Goal: Information Seeking & Learning: Learn about a topic

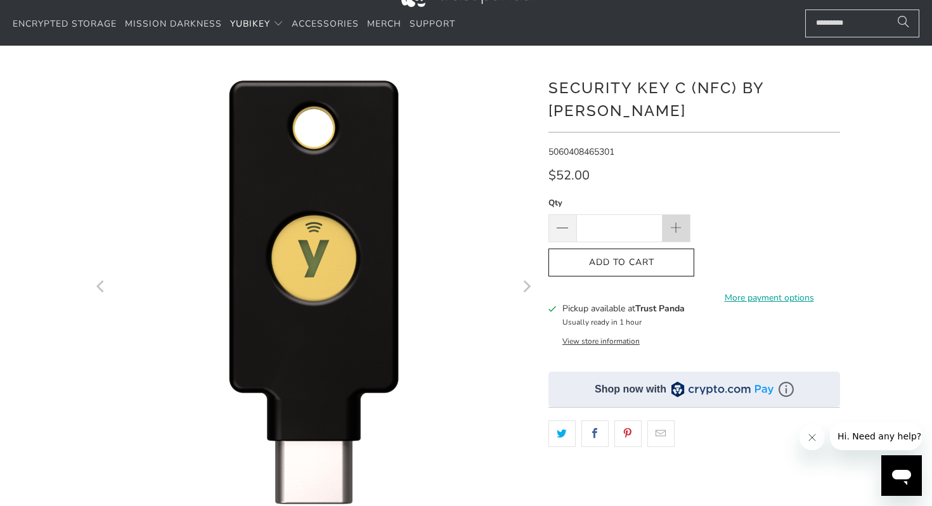
scroll to position [52, 0]
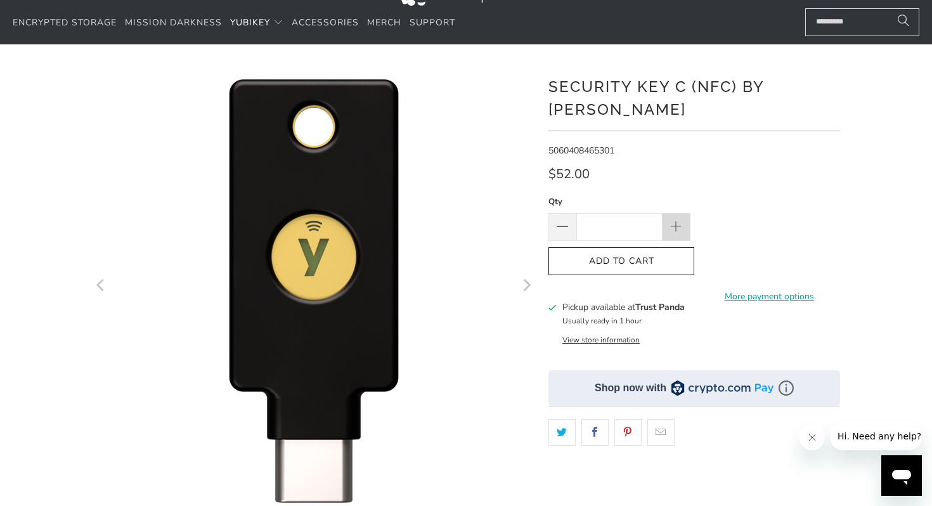
click at [677, 221] on span at bounding box center [677, 228] width 14 height 14
type input "*"
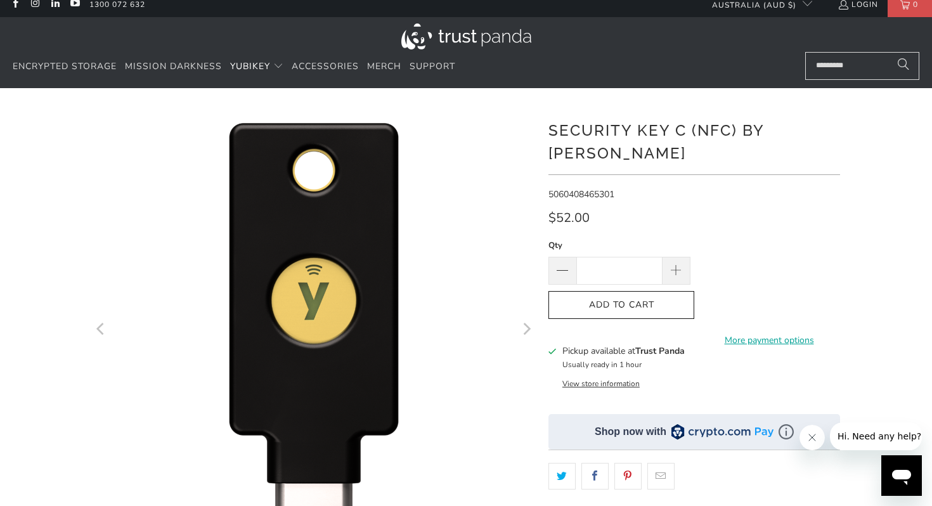
scroll to position [0, 0]
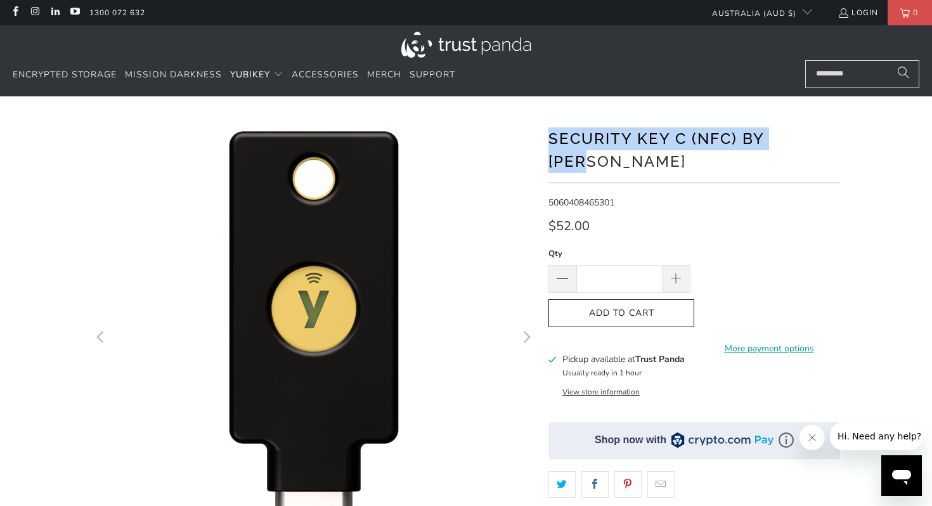
drag, startPoint x: 553, startPoint y: 134, endPoint x: 810, endPoint y: 139, distance: 256.8
click at [810, 139] on h1 "Security Key C (NFC) by Yubico" at bounding box center [694, 149] width 292 height 48
drag, startPoint x: 833, startPoint y: 146, endPoint x: 549, endPoint y: 136, distance: 284.3
click at [549, 136] on h1 "Security Key C (NFC) by Yubico" at bounding box center [694, 149] width 292 height 48
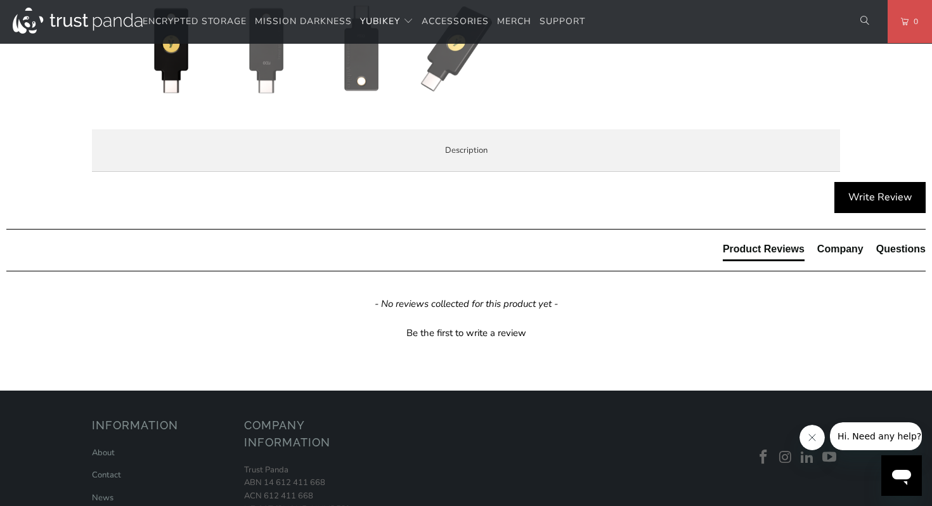
scroll to position [576, 0]
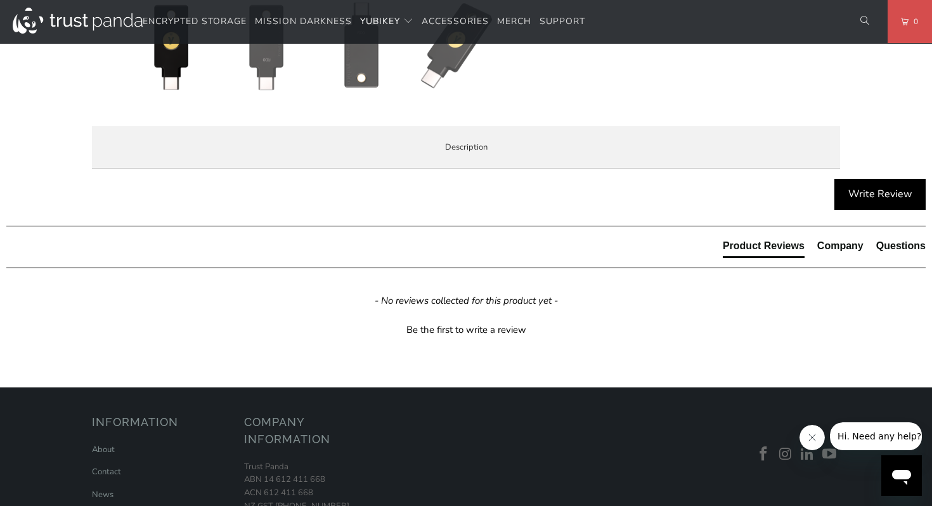
click at [0, 0] on span "Enterprise and Government" at bounding box center [0, 0] width 0 height 0
drag, startPoint x: 331, startPoint y: 289, endPoint x: 301, endPoint y: 277, distance: 32.7
click at [0, 0] on p "Planning to deploy more than 200 YubiKeys in a 12 month period? Our sales team …" at bounding box center [0, 0] width 0 height 0
click at [0, 0] on span "YubiKeys in a 12 month period?" at bounding box center [0, 0] width 0 height 0
drag, startPoint x: 278, startPoint y: 276, endPoint x: 317, endPoint y: 282, distance: 39.0
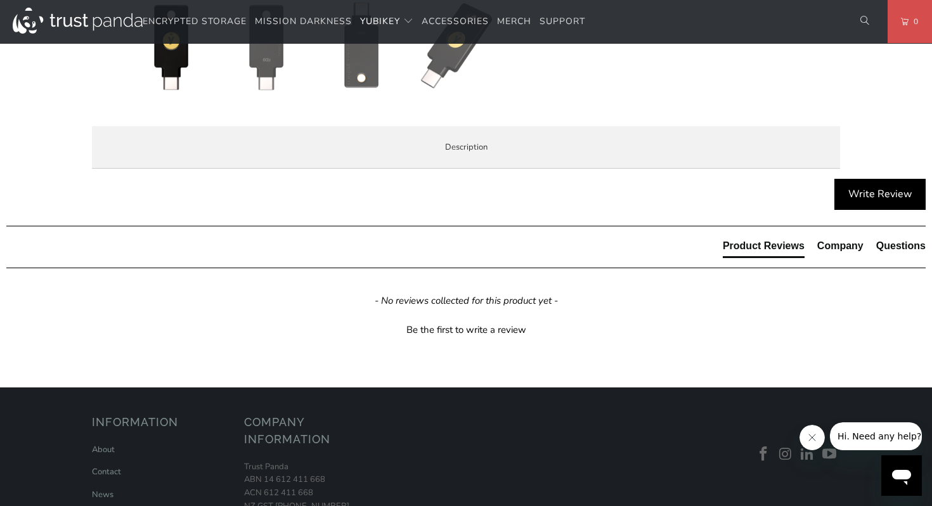
click at [0, 0] on p "Planning to deploy more than 200 YubiKeys in a 12 month period? Our sales team …" at bounding box center [0, 0] width 0 height 0
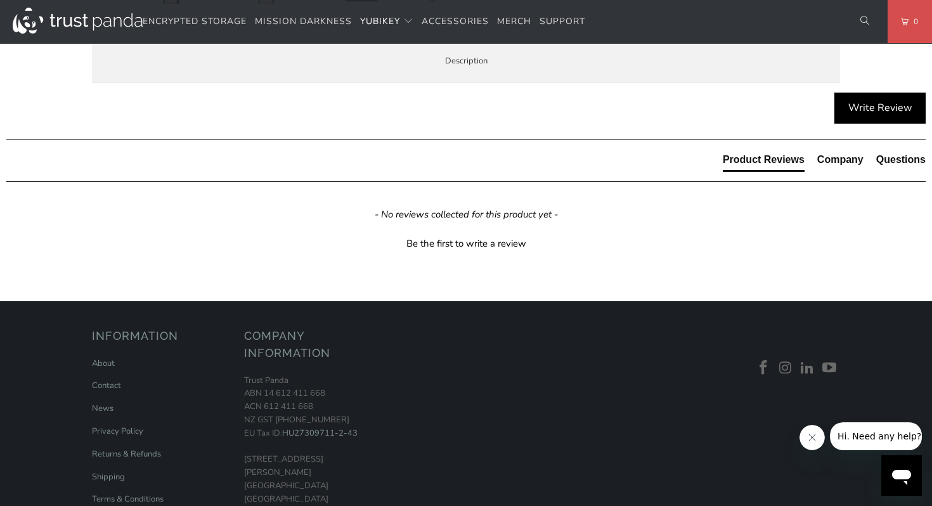
scroll to position [665, 0]
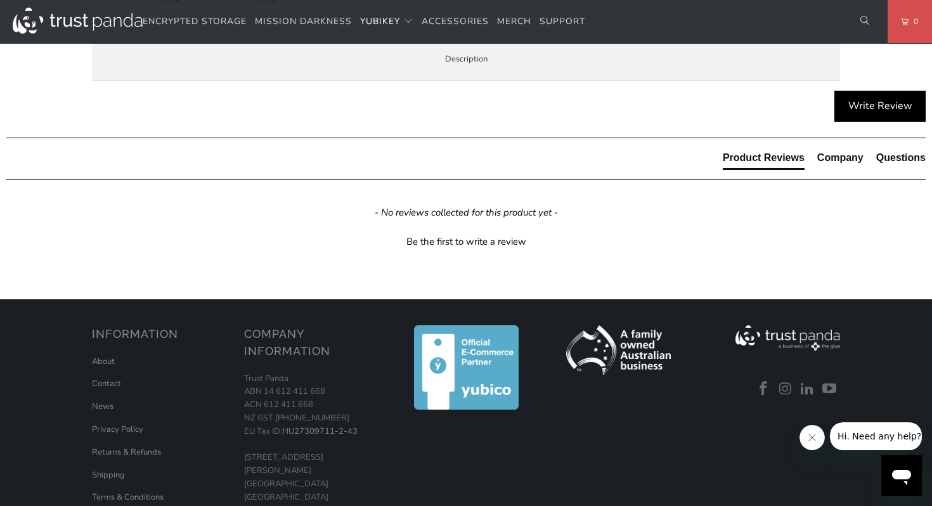
drag, startPoint x: 256, startPoint y: 369, endPoint x: 400, endPoint y: 370, distance: 143.9
click at [0, 0] on span "Trust Panda can offer a dedicated ordering portal that is integrated with your …" at bounding box center [0, 0] width 0 height 0
drag, startPoint x: 389, startPoint y: 370, endPoint x: 309, endPoint y: 330, distance: 88.8
click at [0, 0] on div "Trust Panda has a dedicated Enterprise and Government team. Please don't hesita…" at bounding box center [0, 0] width 0 height 0
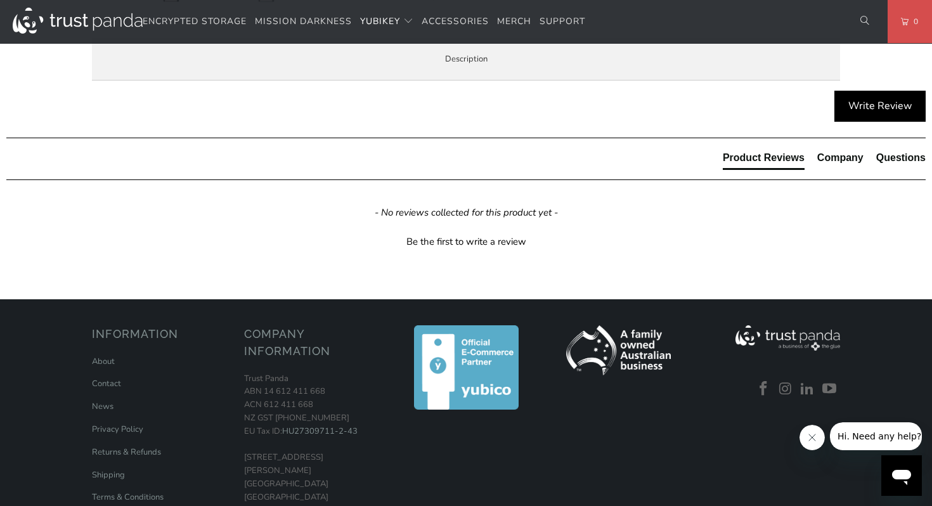
click at [0, 0] on div "Trust Panda has a dedicated Enterprise and Government team. Please don't hesita…" at bounding box center [0, 0] width 0 height 0
click at [0, 0] on li "Specifications" at bounding box center [0, 0] width 0 height 0
click at [0, 0] on span "Enterprise and Government" at bounding box center [0, 0] width 0 height 0
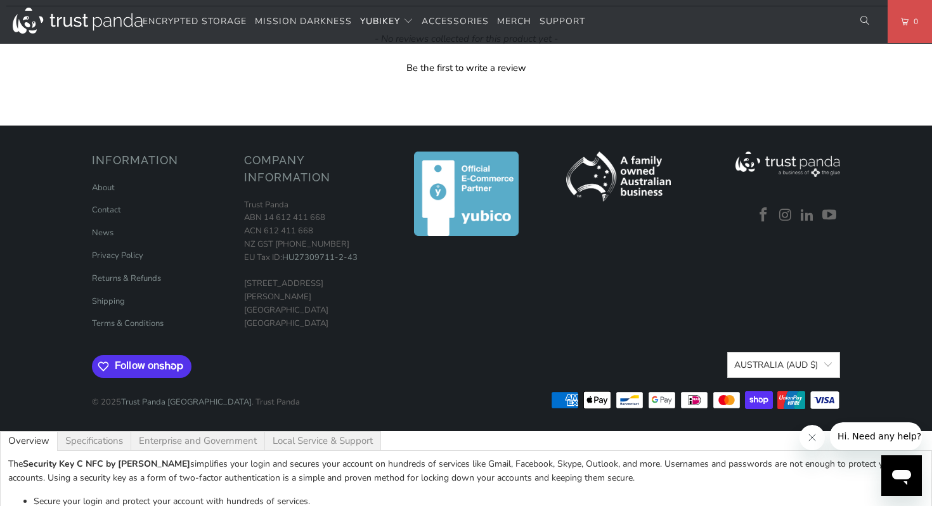
scroll to position [840, 0]
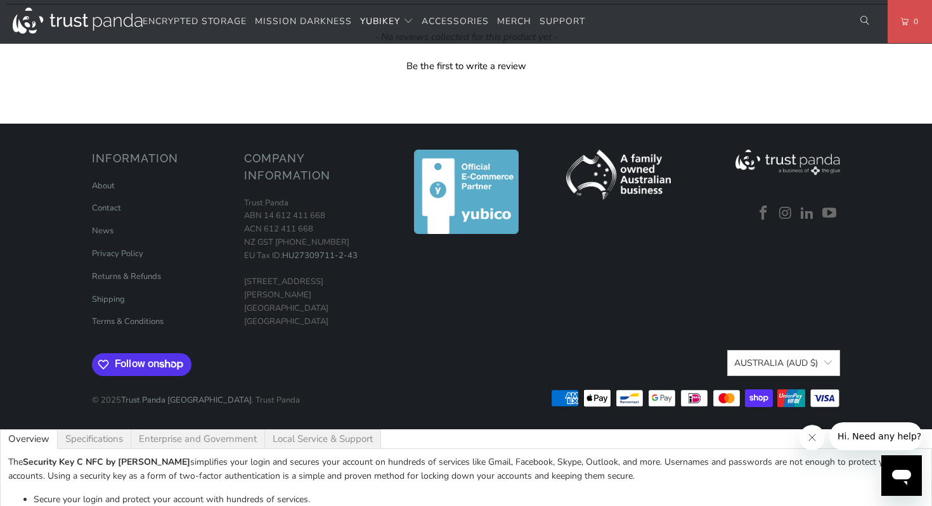
click at [821, 437] on button "Close message from company" at bounding box center [812, 437] width 25 height 25
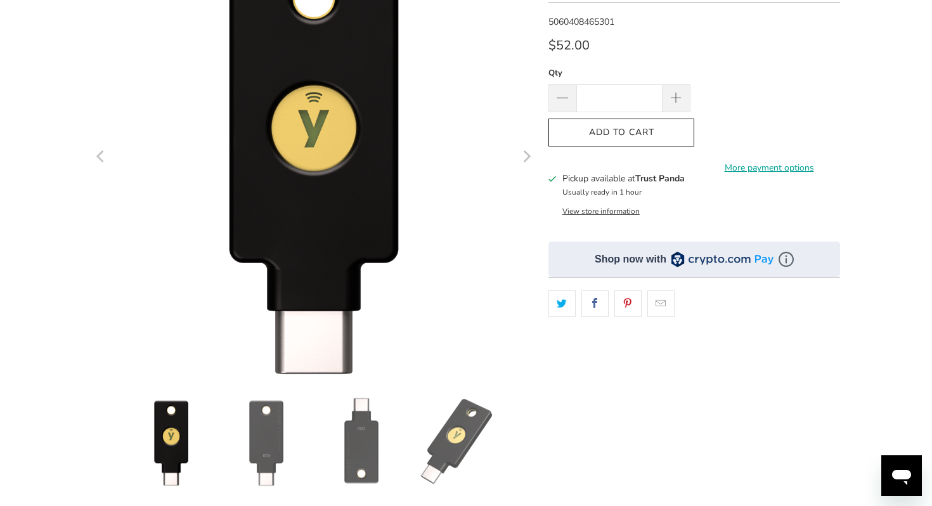
scroll to position [0, 0]
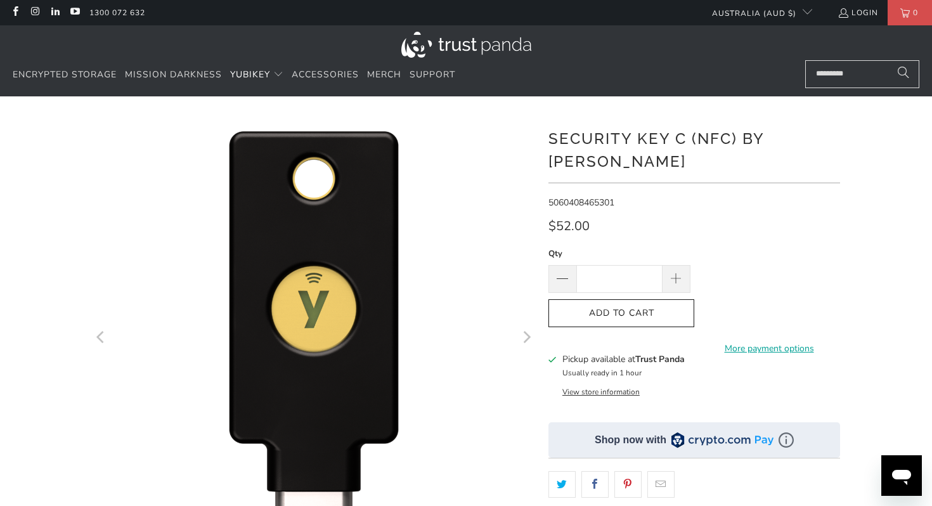
click at [602, 387] on button "View store information" at bounding box center [600, 392] width 77 height 10
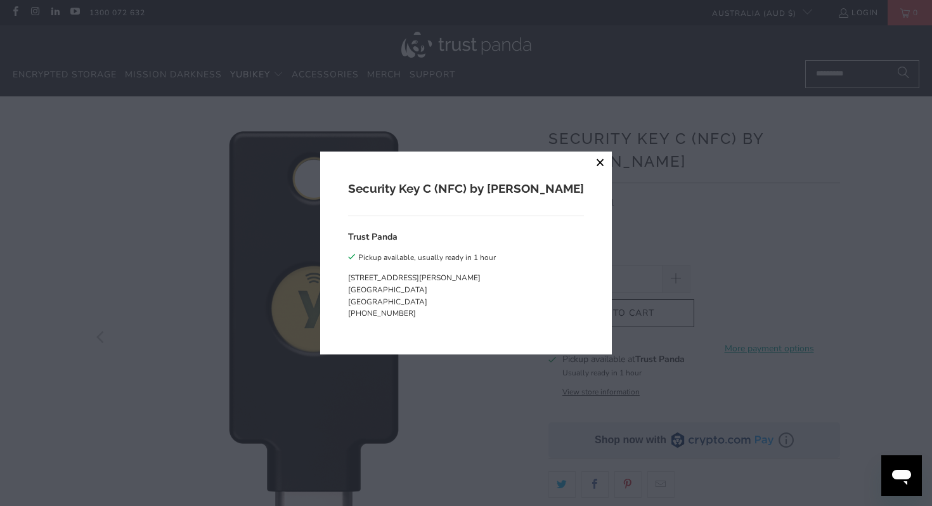
click at [589, 169] on button "close" at bounding box center [600, 163] width 23 height 23
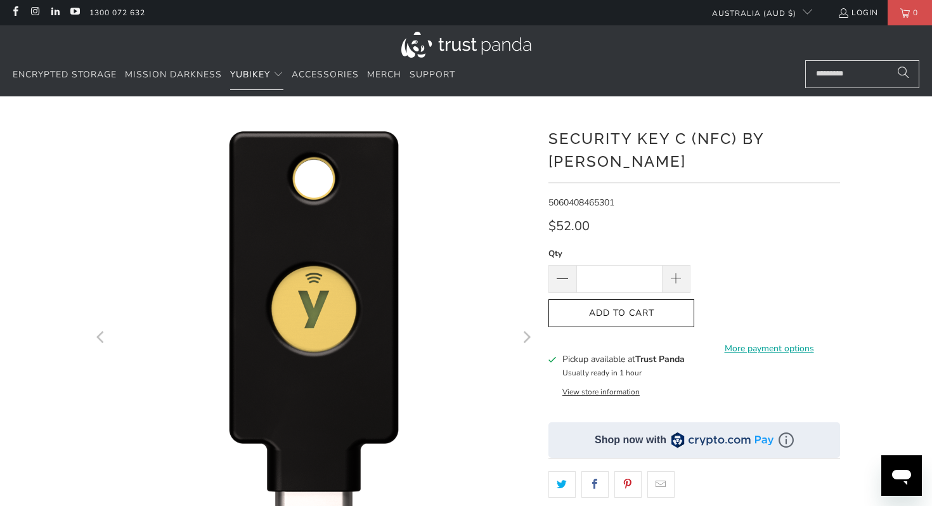
click at [728, 196] on p "5060408465301" at bounding box center [694, 203] width 292 height 14
click at [780, 342] on link "More payment options" at bounding box center [769, 349] width 142 height 14
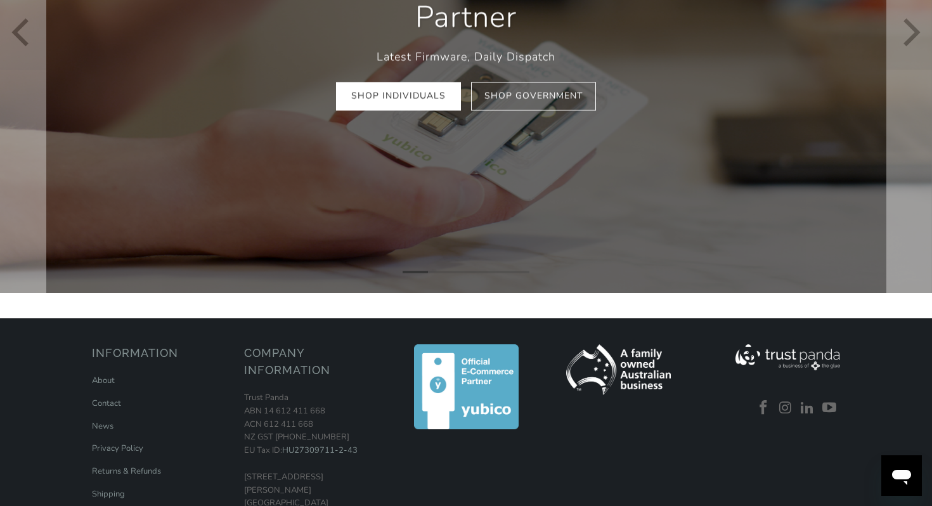
scroll to position [254, 0]
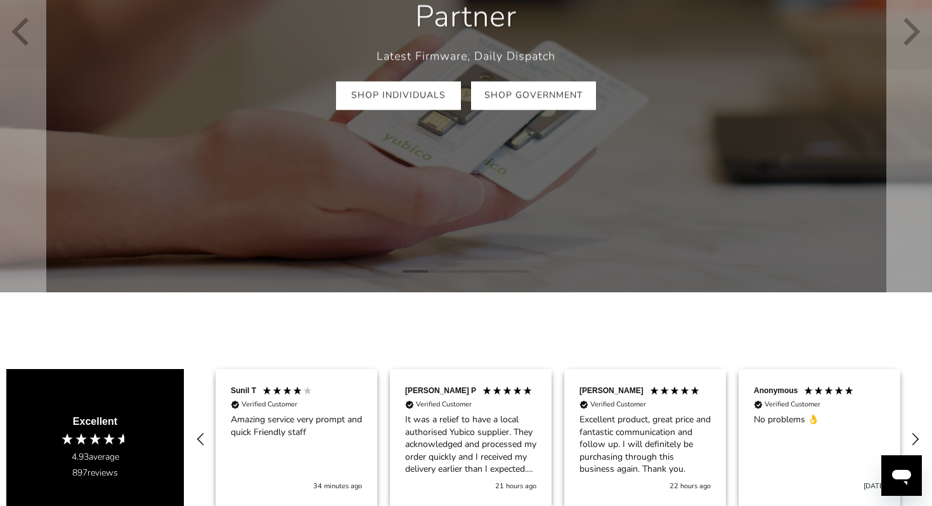
click at [508, 91] on link "Shop Government" at bounding box center [533, 95] width 125 height 29
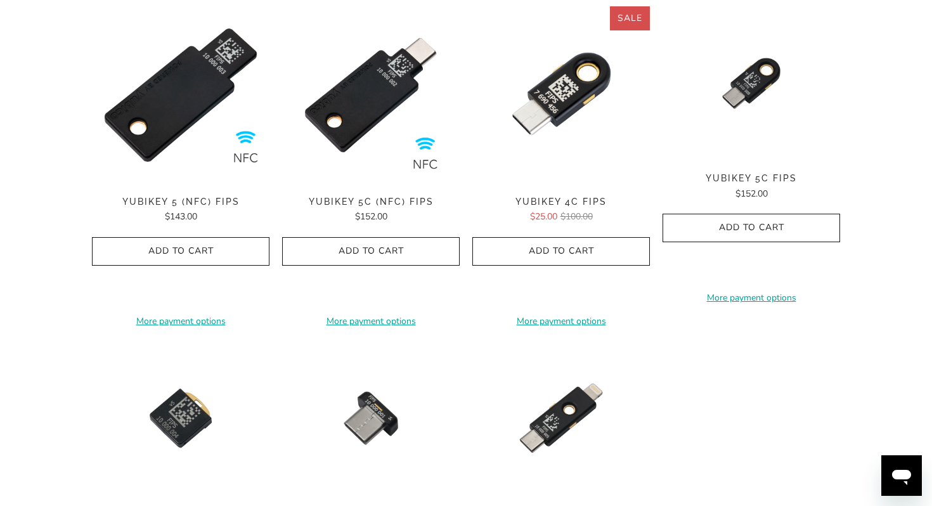
scroll to position [517, 0]
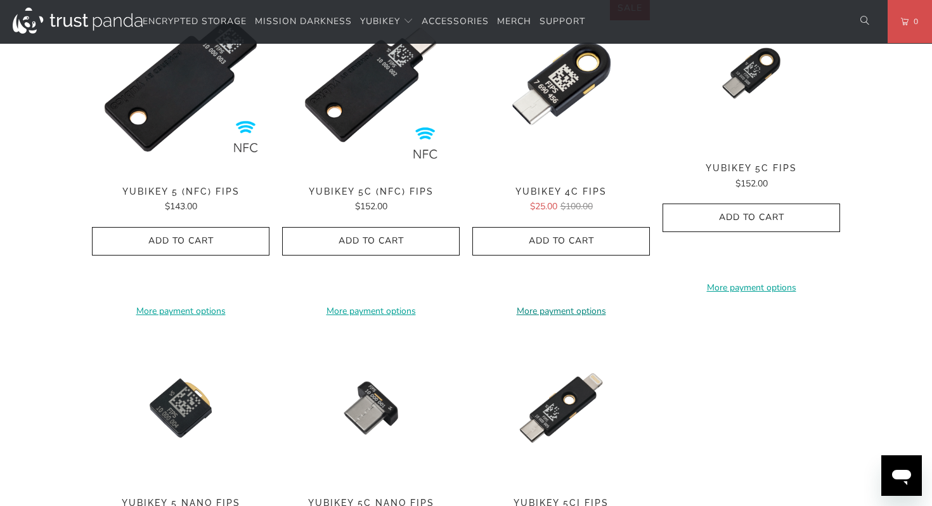
click at [579, 307] on link "More payment options" at bounding box center [561, 311] width 178 height 14
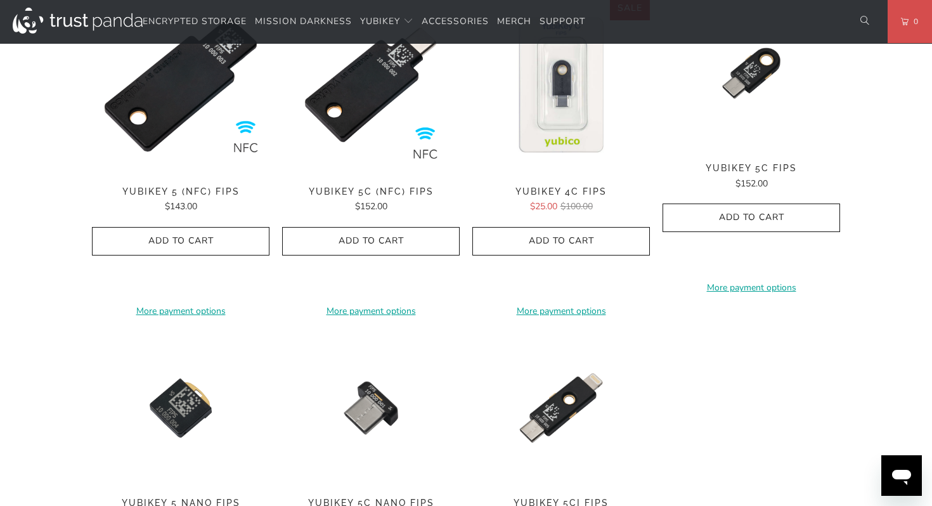
click at [557, 103] on img at bounding box center [561, 85] width 178 height 178
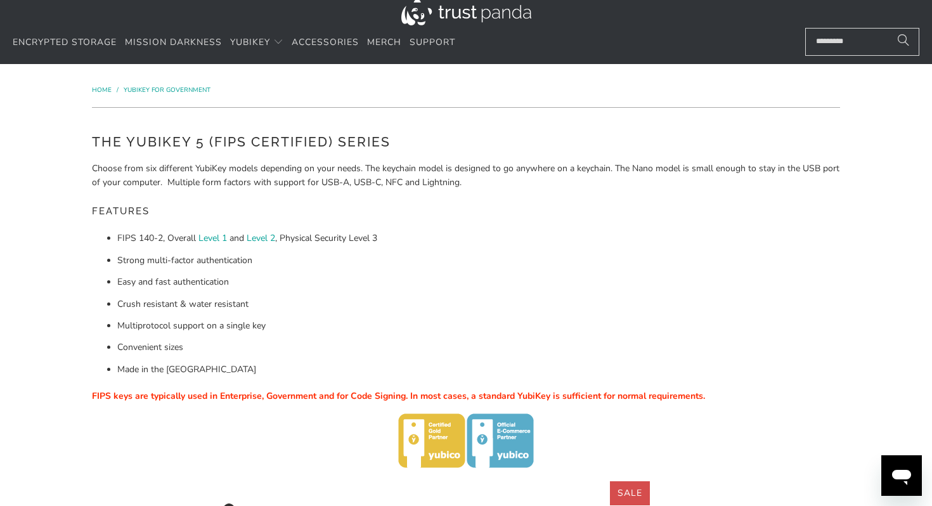
scroll to position [0, 0]
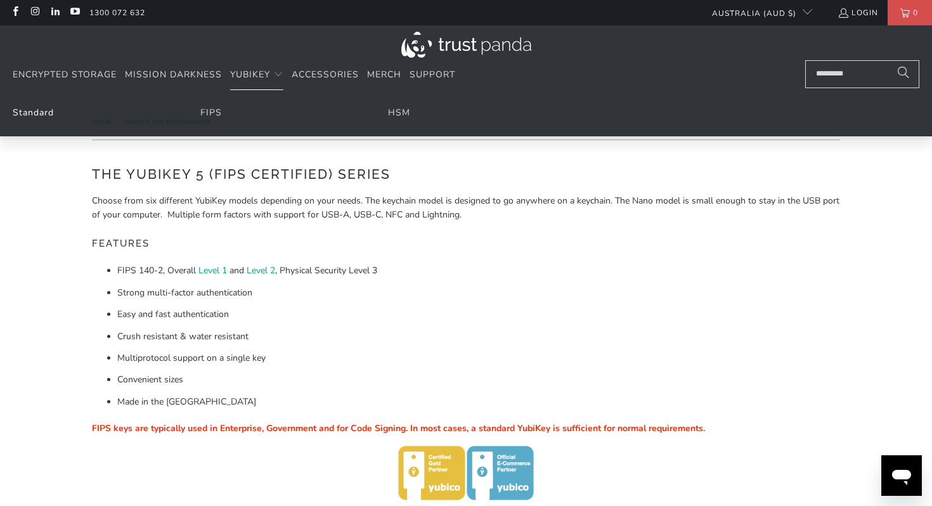
click at [50, 112] on link "Standard" at bounding box center [33, 113] width 41 height 12
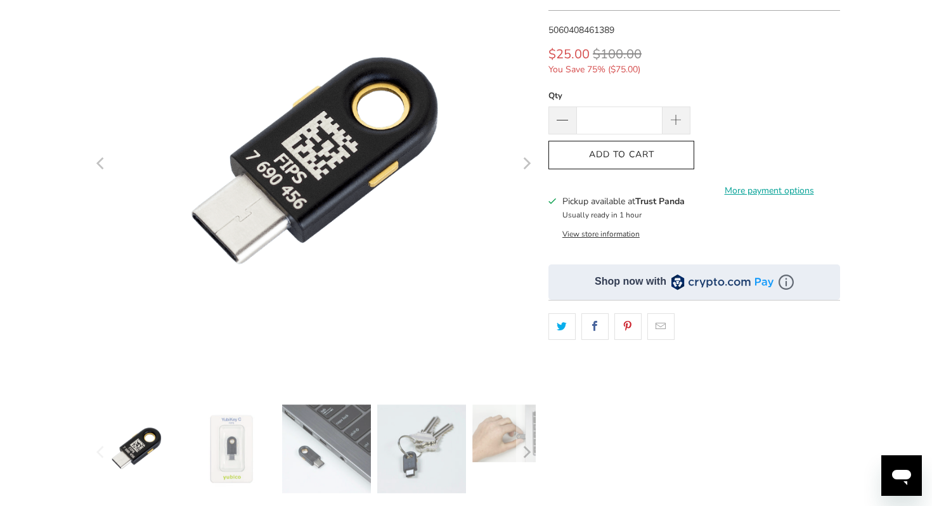
scroll to position [599, 0]
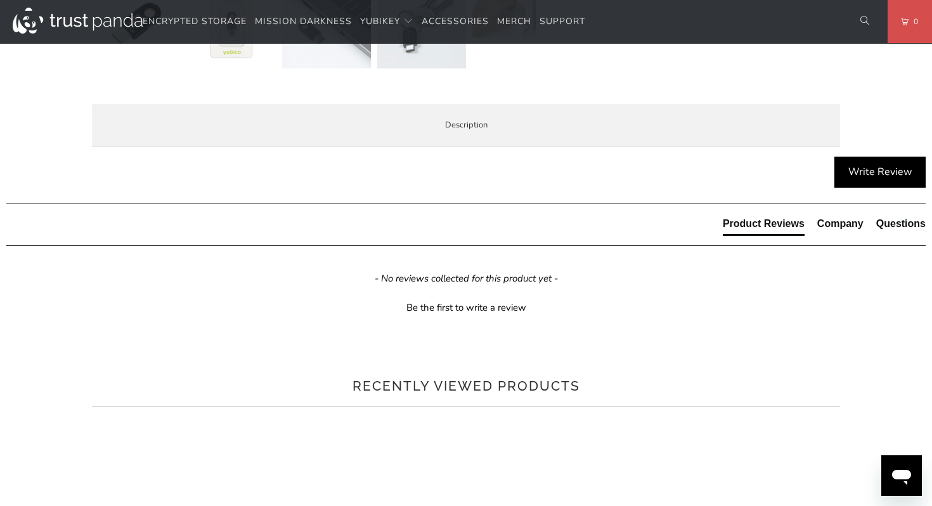
drag, startPoint x: 474, startPoint y: 222, endPoint x: 455, endPoint y: 209, distance: 22.9
click at [0, 0] on p "The YubiKey 4C FIPS Series is a hardware based authentication solution that pro…" at bounding box center [0, 0] width 0 height 0
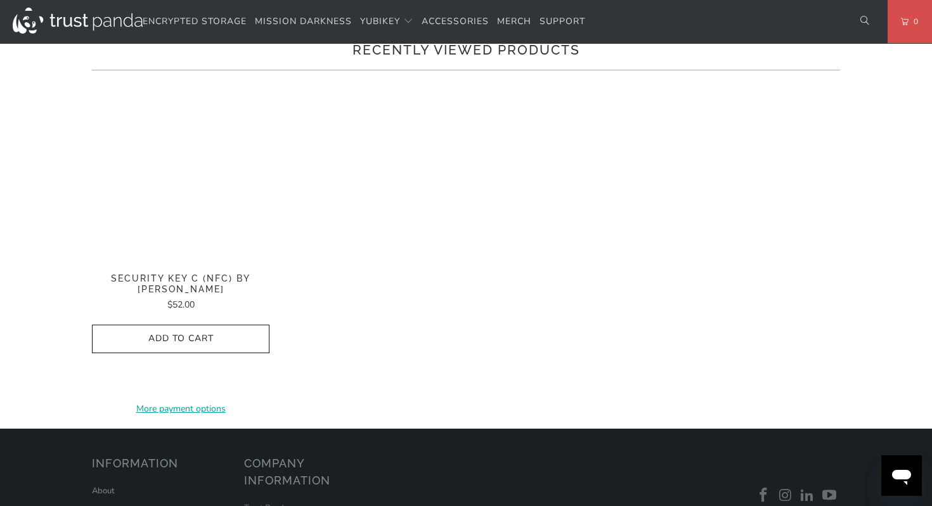
scroll to position [938, 0]
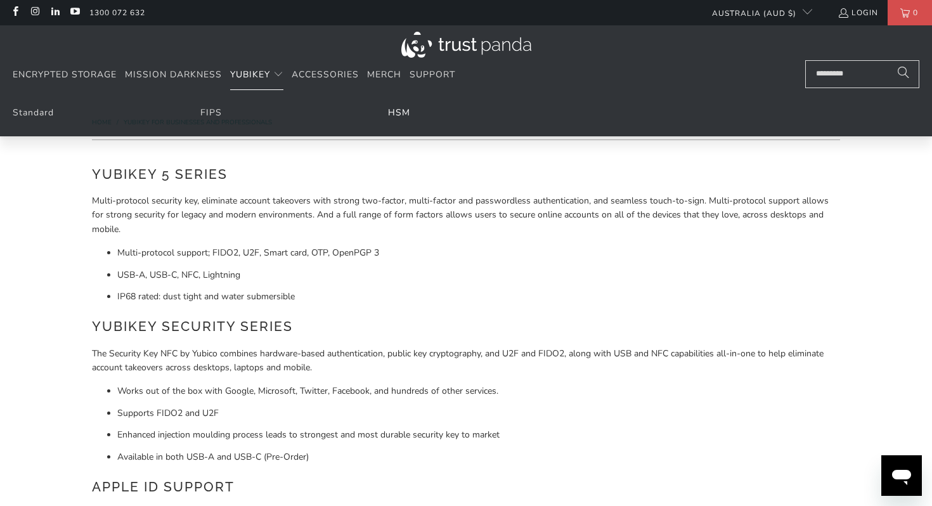
click at [396, 112] on link "HSM" at bounding box center [399, 113] width 22 height 12
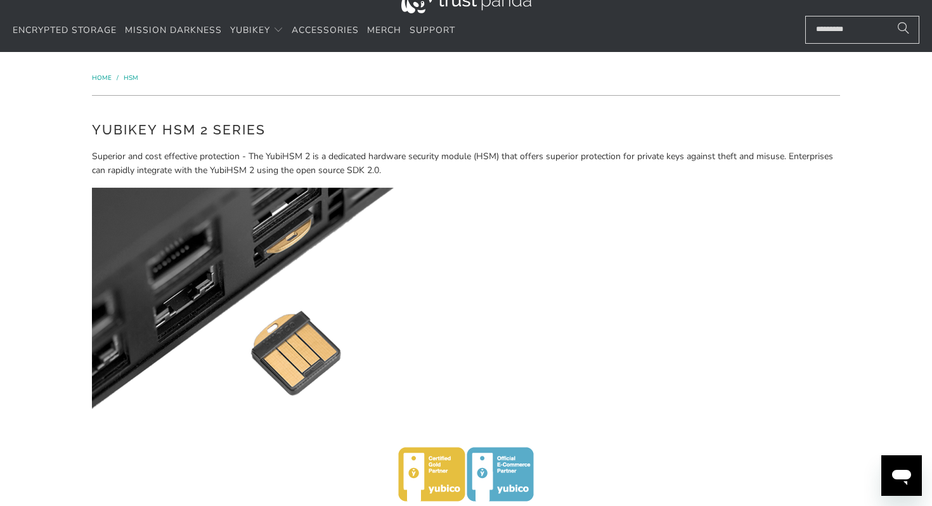
scroll to position [48, 0]
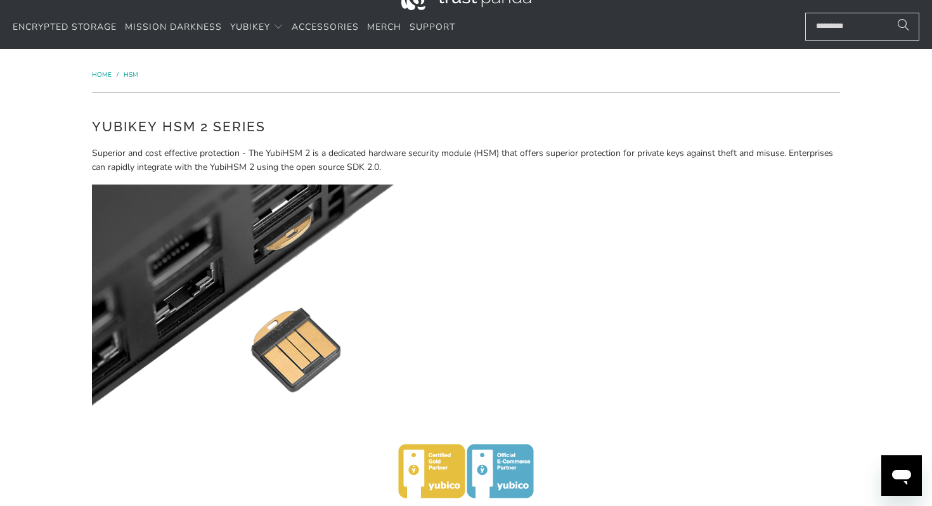
drag, startPoint x: 399, startPoint y: 169, endPoint x: 393, endPoint y: 164, distance: 8.1
click at [394, 164] on p "Superior and cost effective protection - The YubiHSM 2 is a dedicated hardware …" at bounding box center [466, 160] width 748 height 29
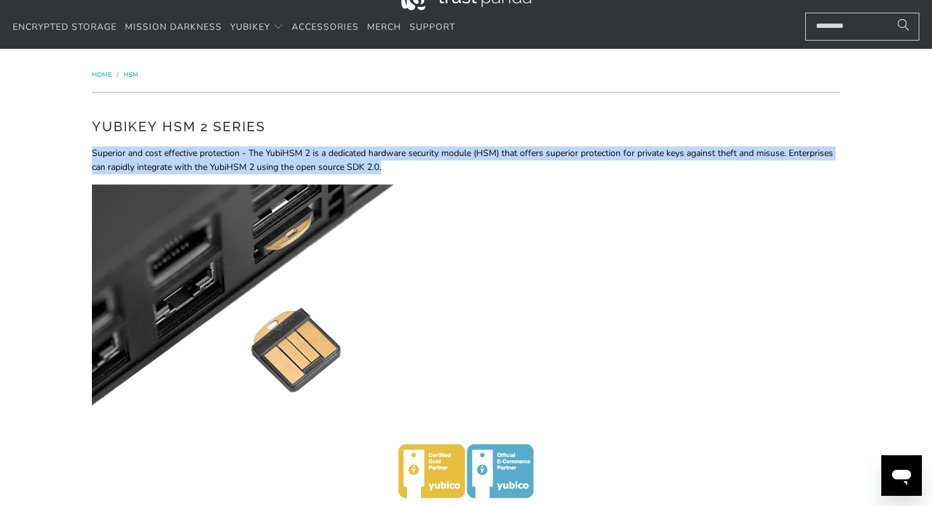
drag, startPoint x: 391, startPoint y: 164, endPoint x: 349, endPoint y: 139, distance: 48.6
click at [349, 139] on div "YubiKey HSM 2 Series Superior and cost effective protection - The YubiHSM 2 is …" at bounding box center [466, 331] width 748 height 429
click at [349, 140] on div "YubiKey HSM 2 Series Superior and cost effective protection - The YubiHSM 2 is …" at bounding box center [466, 331] width 748 height 429
drag, startPoint x: 365, startPoint y: 151, endPoint x: 406, endPoint y: 171, distance: 45.1
click at [406, 171] on p "Superior and cost effective protection - The YubiHSM 2 is a dedicated hardware …" at bounding box center [466, 160] width 748 height 29
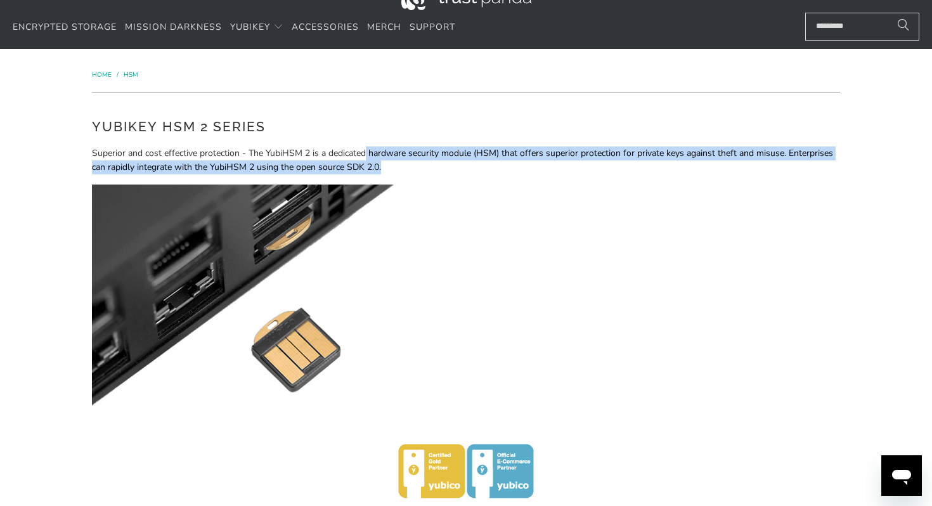
click at [406, 171] on p "Superior and cost effective protection - The YubiHSM 2 is a dedicated hardware …" at bounding box center [466, 160] width 748 height 29
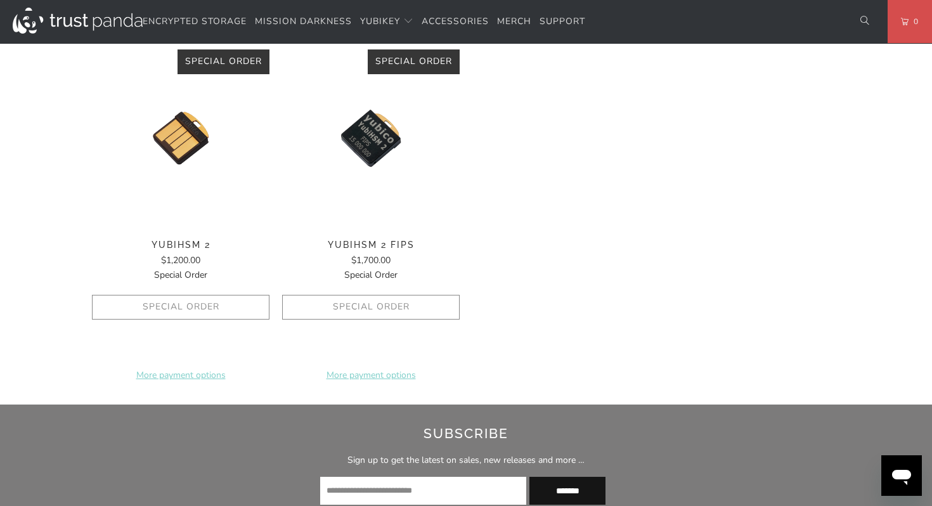
scroll to position [0, 0]
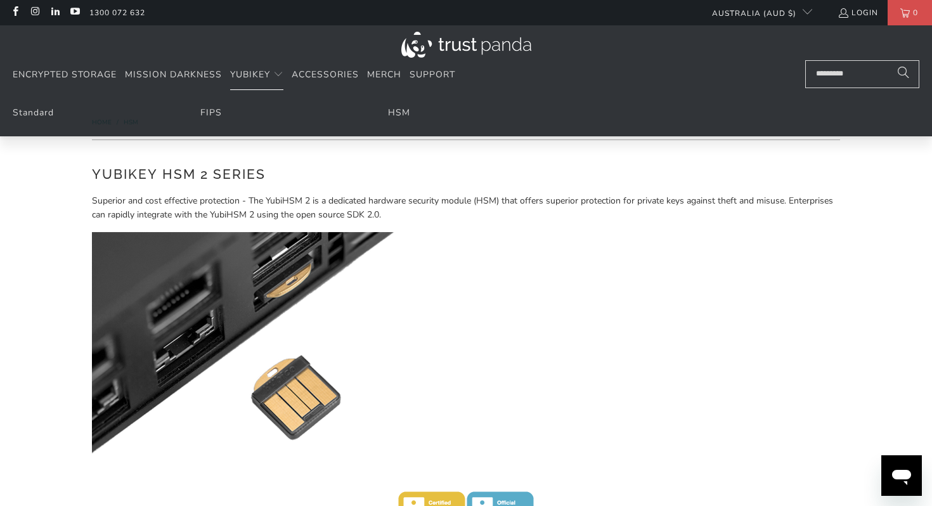
click at [50, 121] on ul "Standard FIPS HSM" at bounding box center [466, 116] width 932 height 40
click at [48, 116] on link "Standard" at bounding box center [33, 113] width 41 height 12
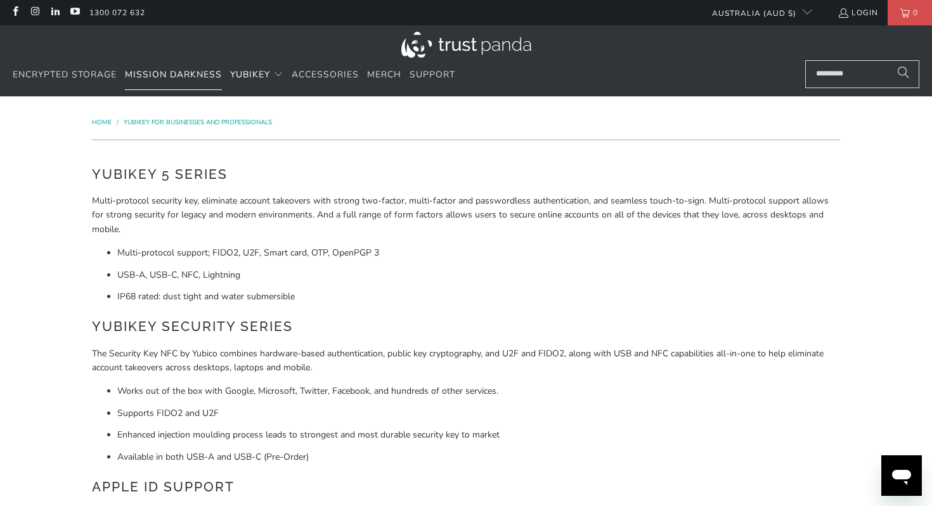
click at [186, 76] on span "Mission Darkness" at bounding box center [173, 74] width 97 height 12
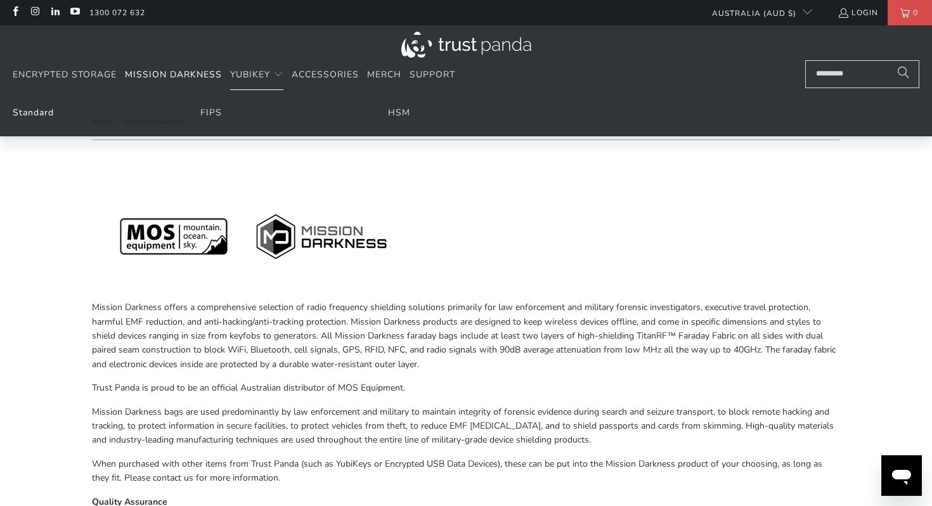
click at [36, 117] on link "Standard" at bounding box center [33, 113] width 41 height 12
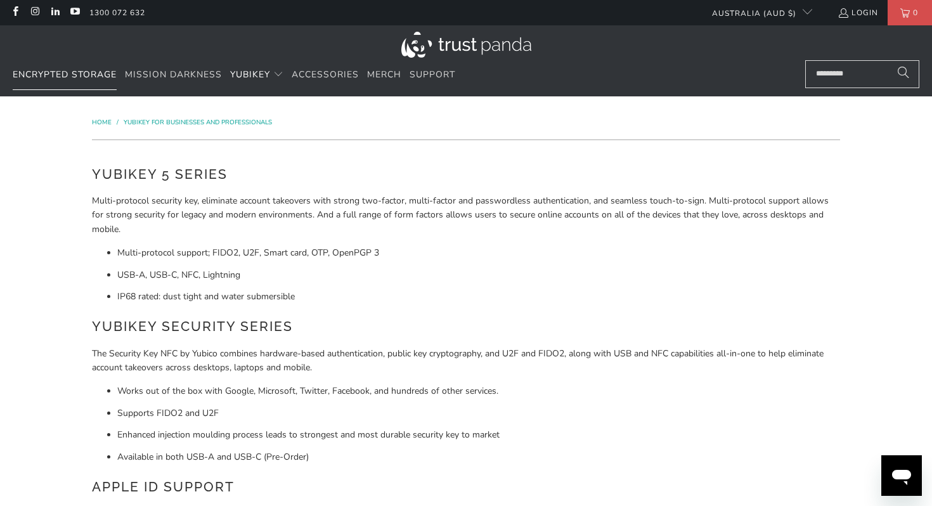
click at [74, 74] on span "Encrypted Storage" at bounding box center [65, 74] width 104 height 12
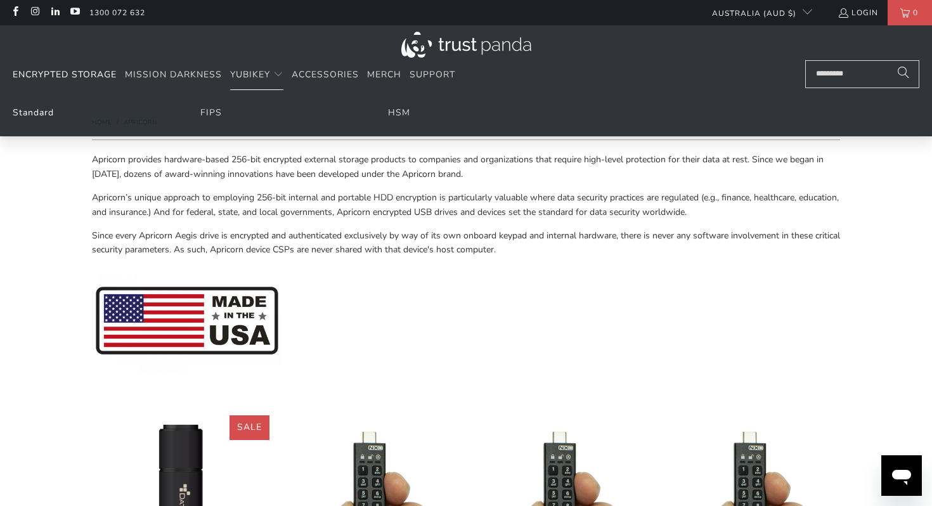
click at [32, 119] on link "Standard" at bounding box center [33, 113] width 41 height 12
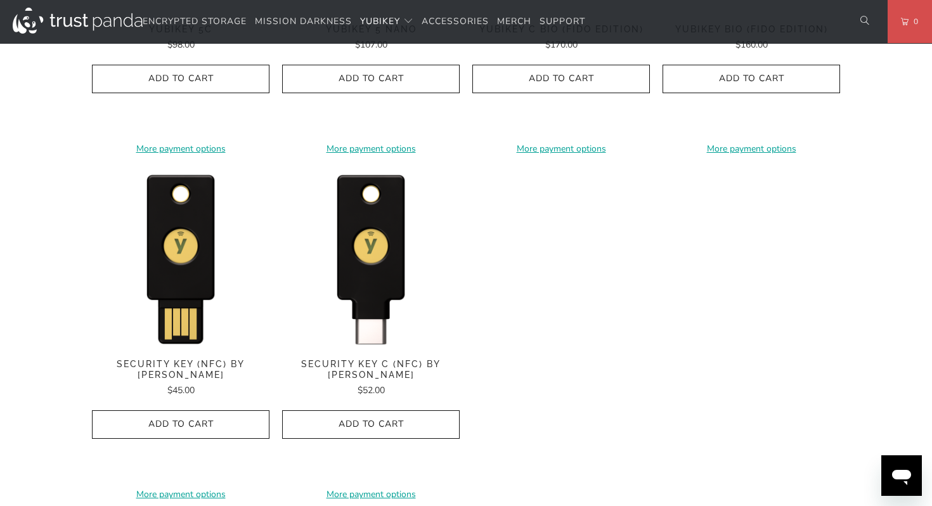
scroll to position [1202, 0]
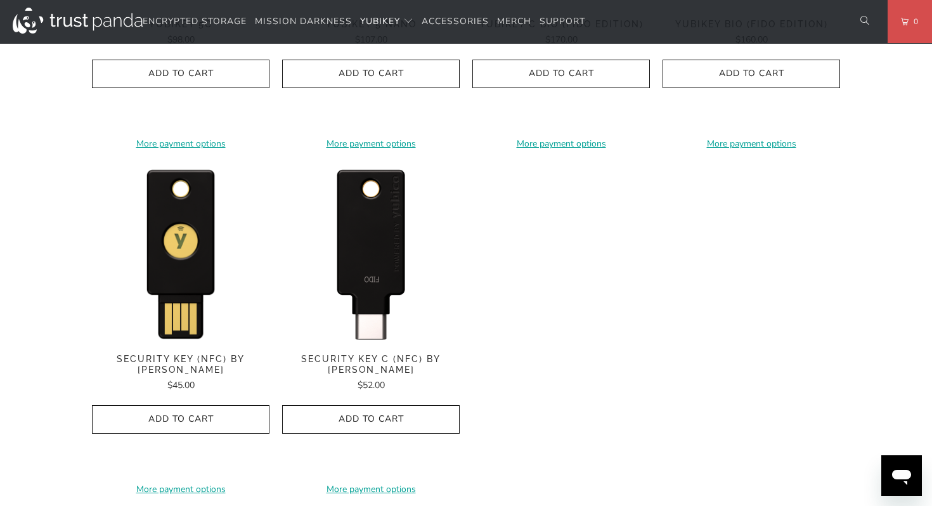
click at [377, 285] on img at bounding box center [371, 253] width 178 height 178
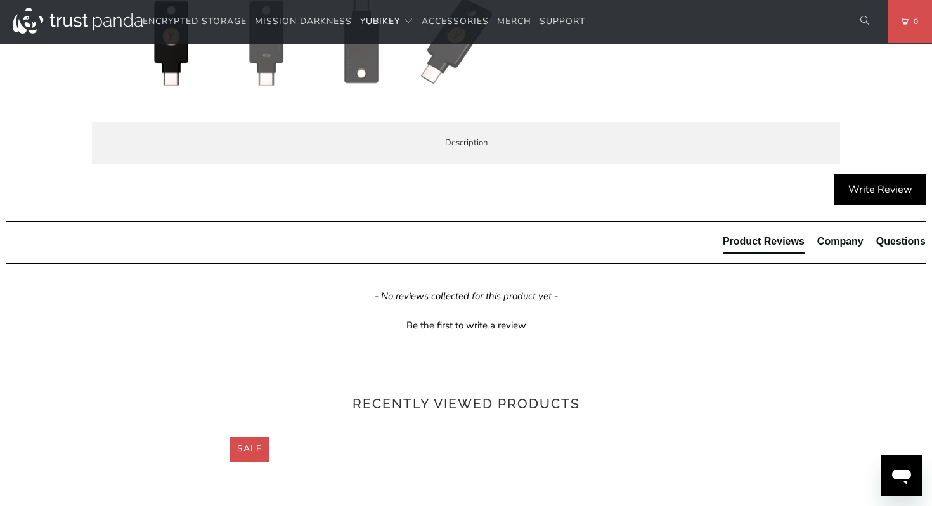
scroll to position [599, 0]
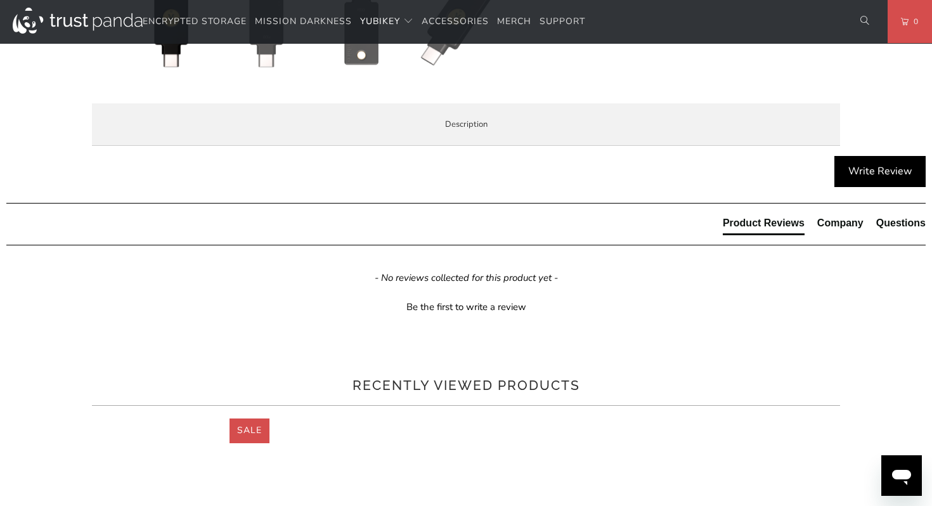
click at [0, 0] on li "Enterprise and Government" at bounding box center [0, 0] width 0 height 0
click at [0, 0] on span "Local Service & Support" at bounding box center [0, 0] width 0 height 0
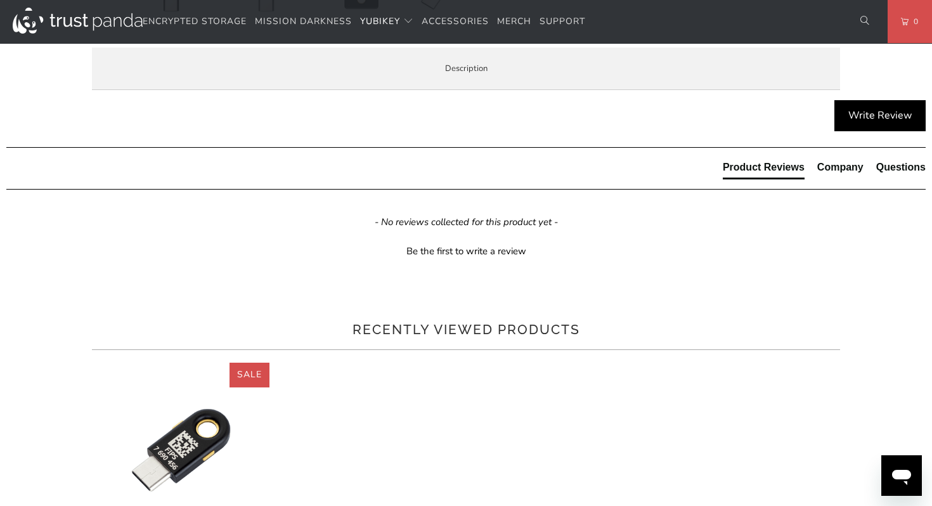
scroll to position [668, 0]
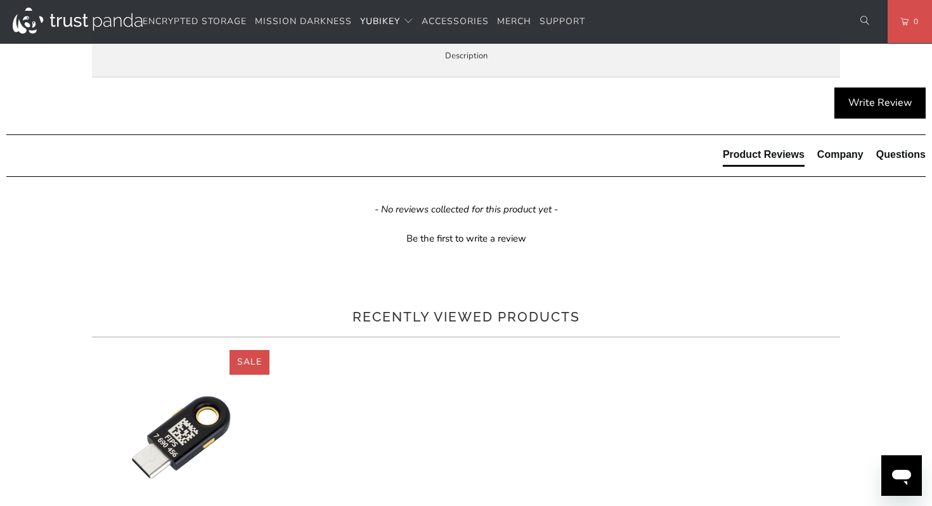
click at [0, 0] on li "Enterprise and Government" at bounding box center [0, 0] width 0 height 0
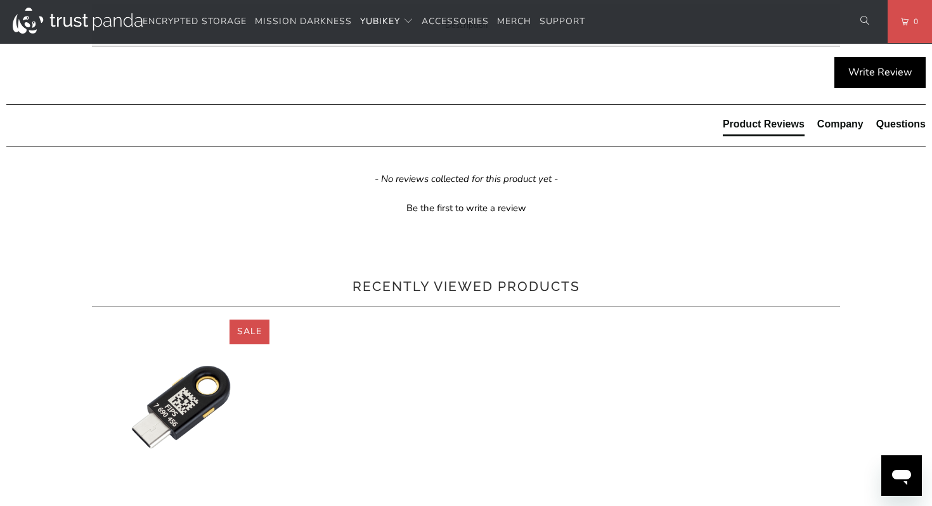
scroll to position [671, 0]
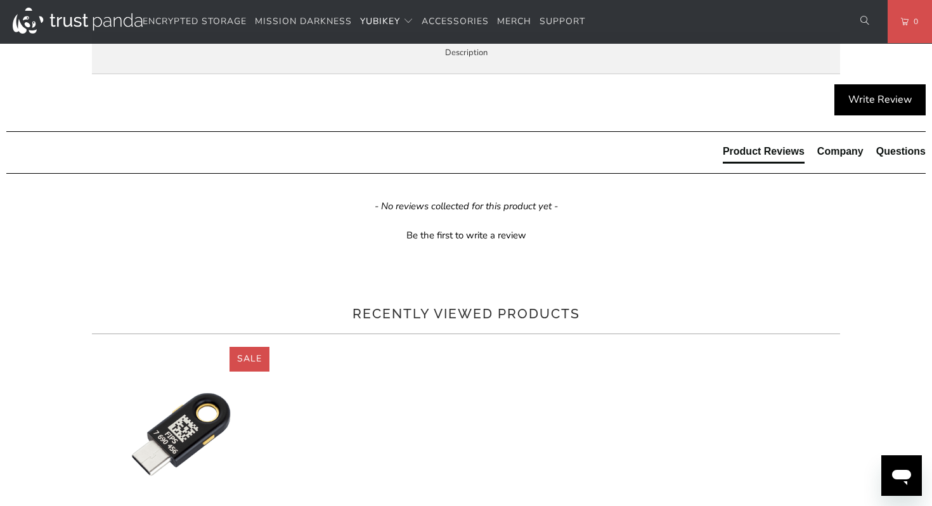
click at [0, 0] on span "Specifications" at bounding box center [0, 0] width 0 height 0
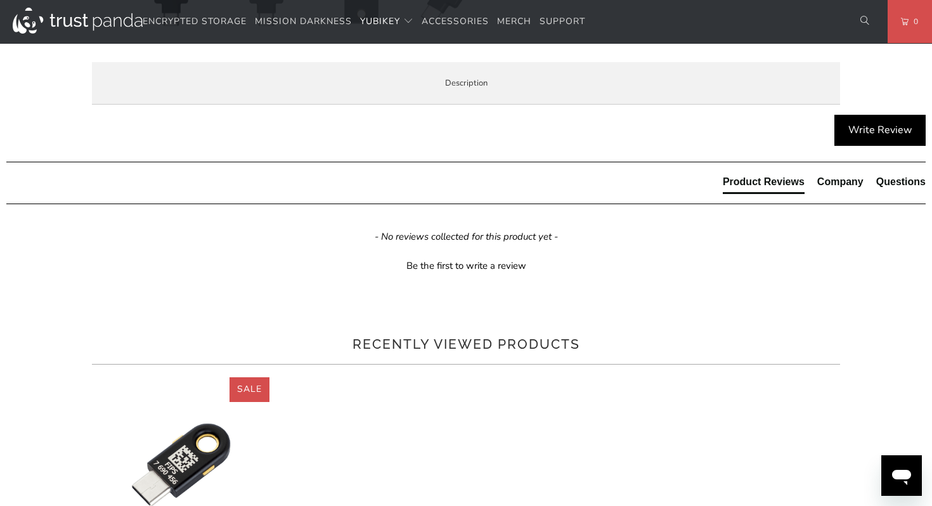
scroll to position [622, 0]
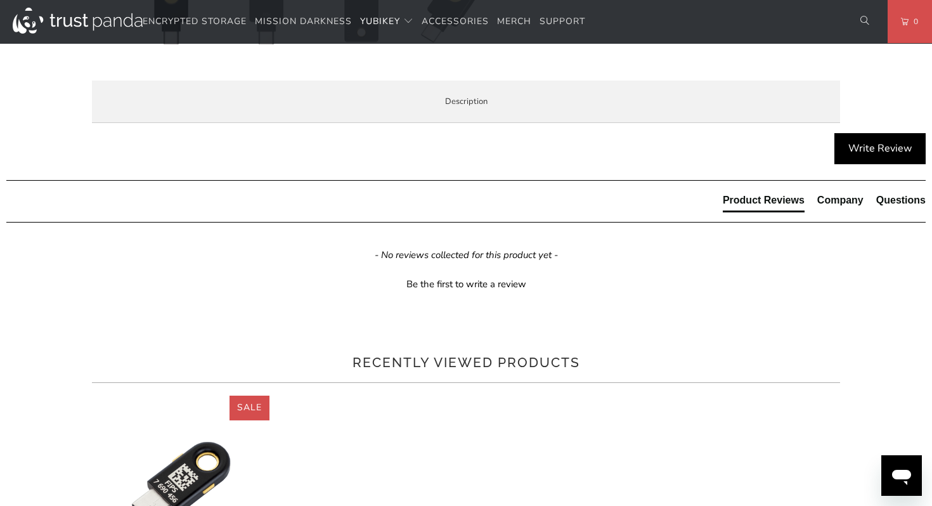
click at [0, 0] on span "Overview" at bounding box center [0, 0] width 0 height 0
click at [0, 0] on span "The Security Key C NFC by [PERSON_NAME] does not work with LastPass or Yubico A…" at bounding box center [0, 0] width 0 height 0
drag, startPoint x: 415, startPoint y: 412, endPoint x: 403, endPoint y: 393, distance: 22.3
click at [0, 0] on div "The Security Key C NFC by Yubico simplifies your login and secures your account…" at bounding box center [0, 0] width 0 height 0
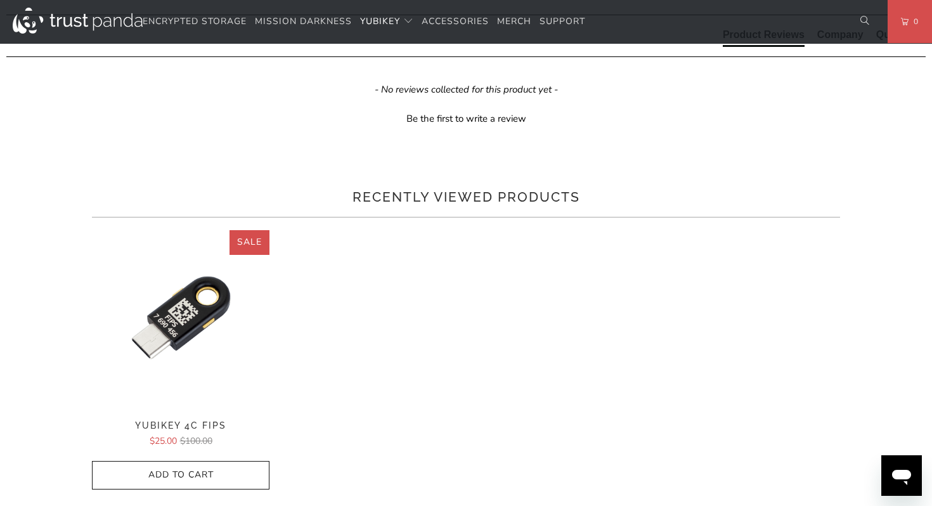
scroll to position [805, 0]
